Goal: Information Seeking & Learning: Learn about a topic

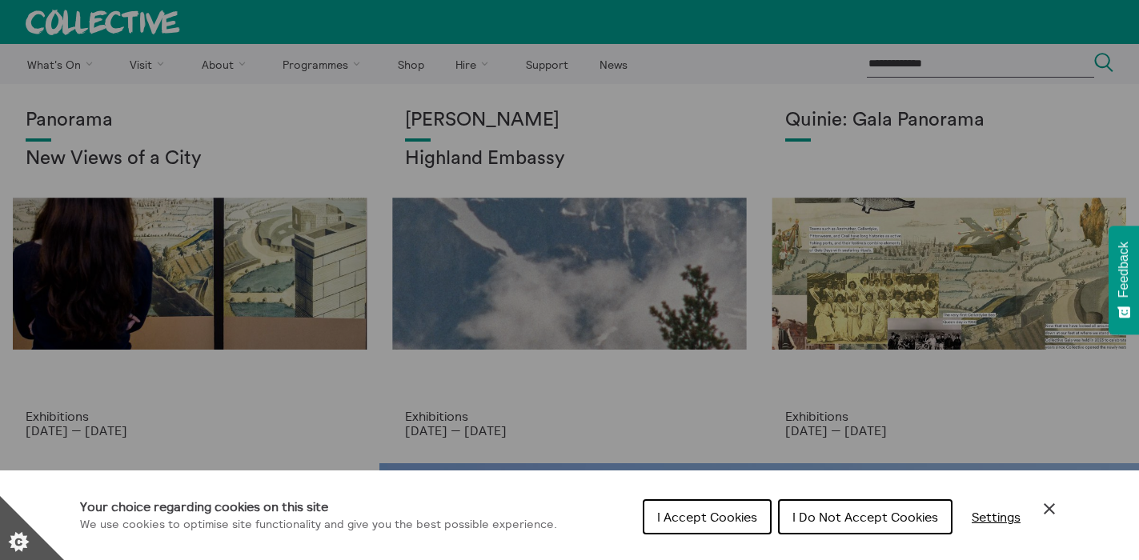
click at [709, 517] on span "I Accept Cookies" at bounding box center [707, 517] width 100 height 16
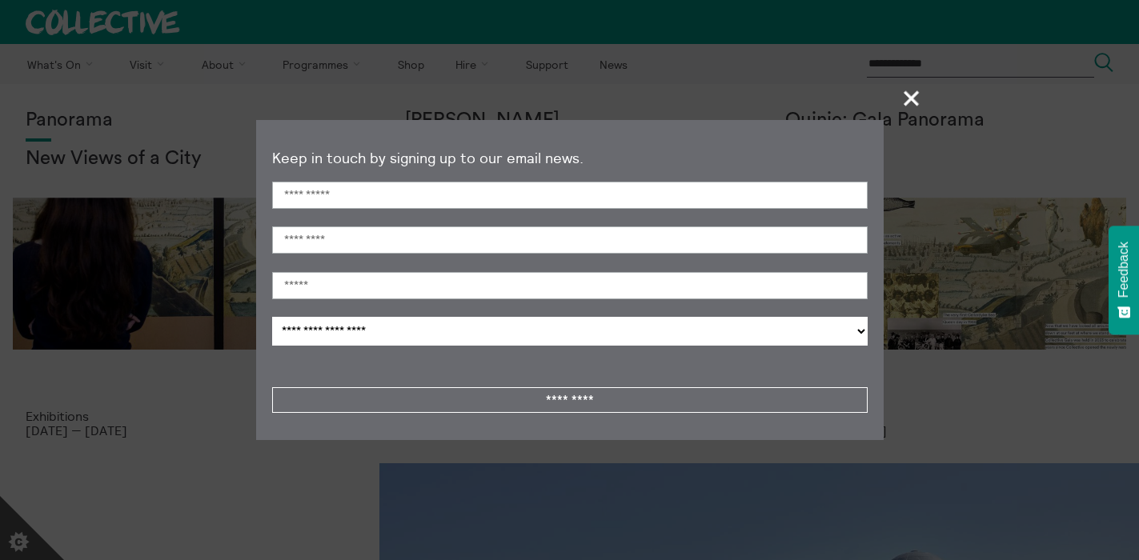
click at [906, 102] on span "+" at bounding box center [912, 97] width 47 height 47
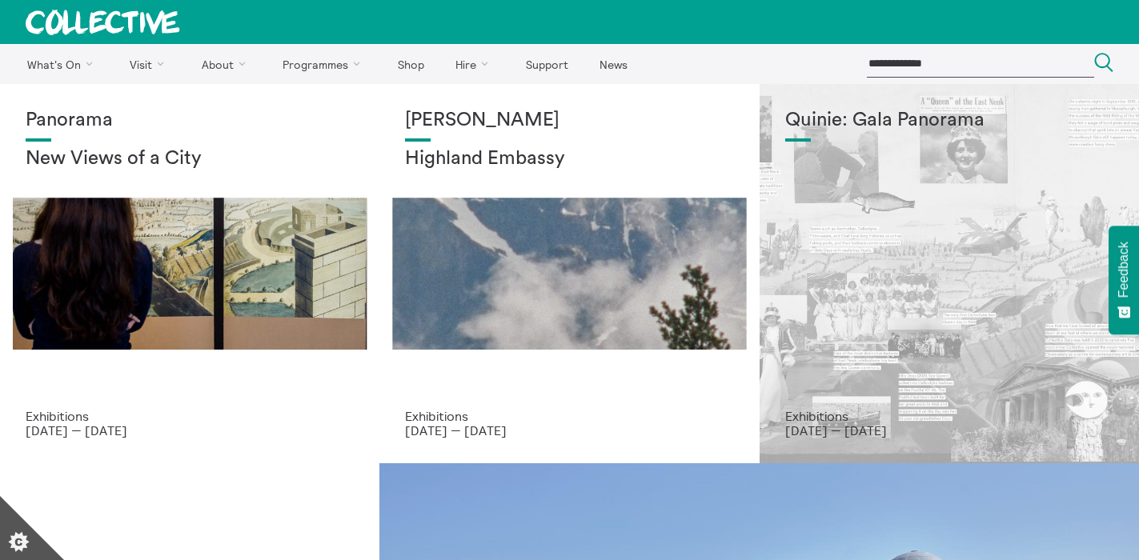
click at [847, 312] on div "Quinie: Gala Panorama" at bounding box center [949, 259] width 328 height 299
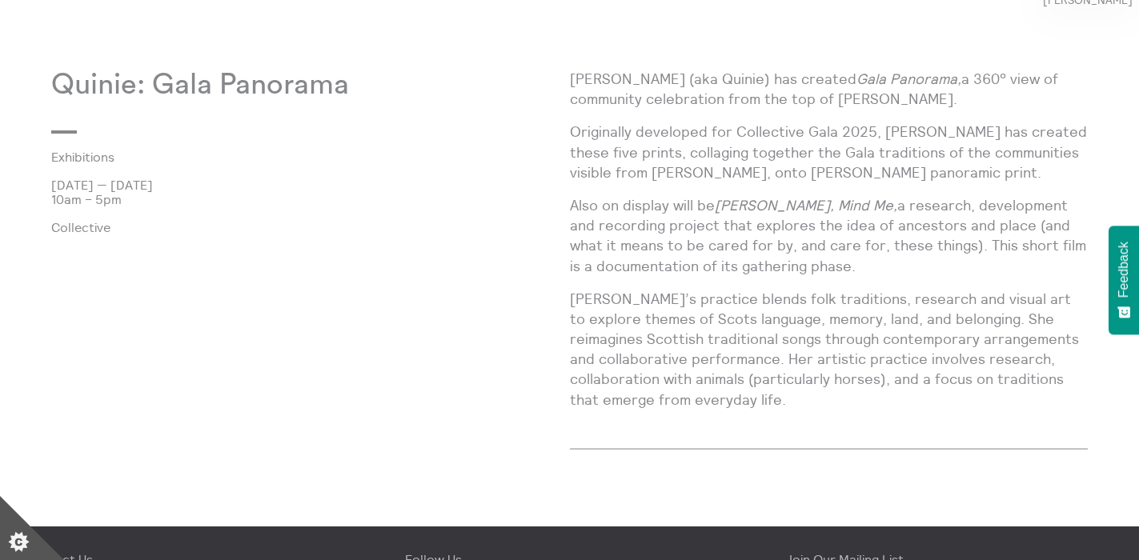
scroll to position [970, 0]
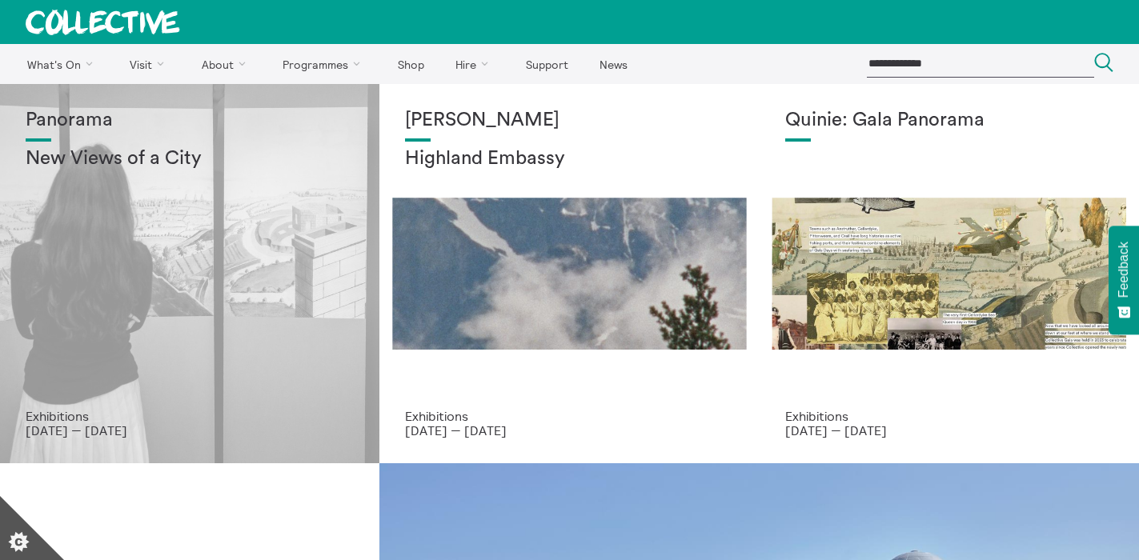
click at [197, 317] on div "Panorama New Views of a City" at bounding box center [190, 259] width 328 height 299
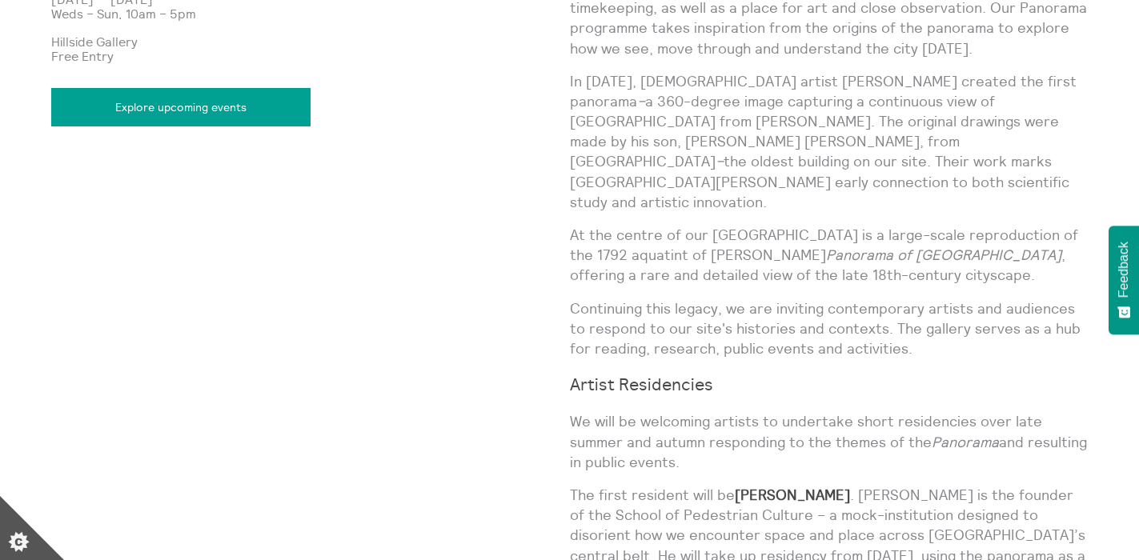
scroll to position [1067, 0]
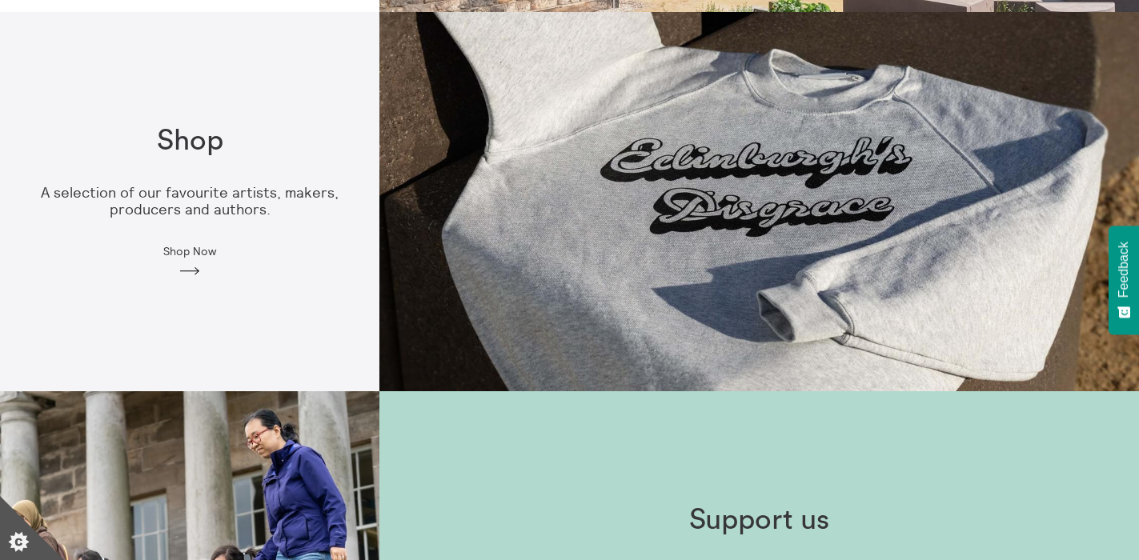
scroll to position [882, 0]
